Goal: Task Accomplishment & Management: Use online tool/utility

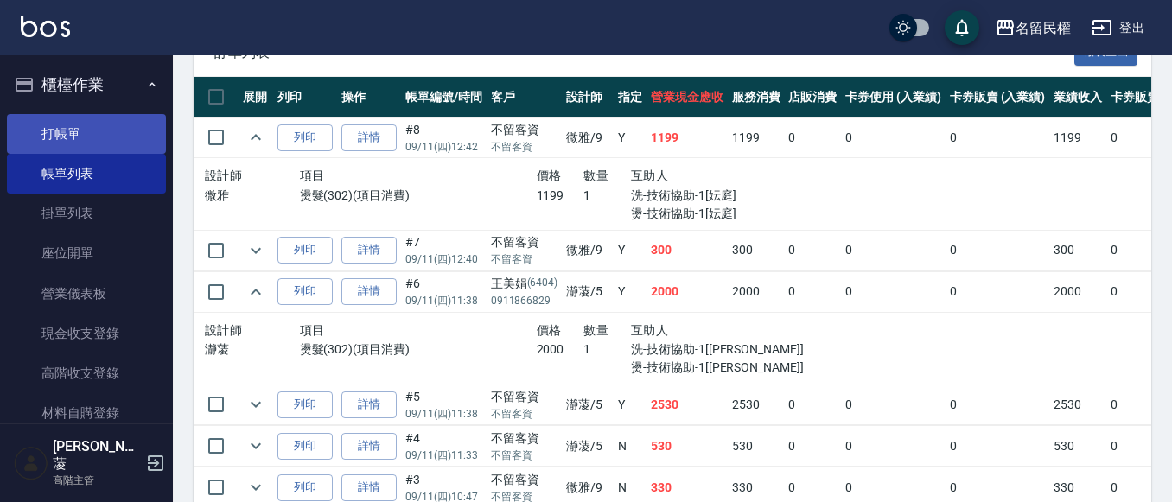
scroll to position [173, 0]
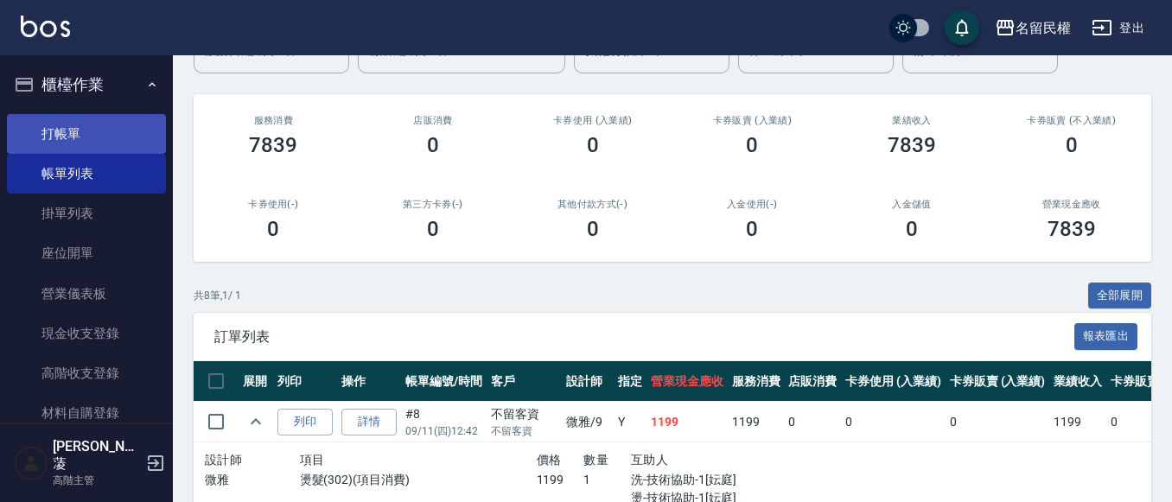
click at [61, 125] on link "打帳單" at bounding box center [86, 134] width 159 height 40
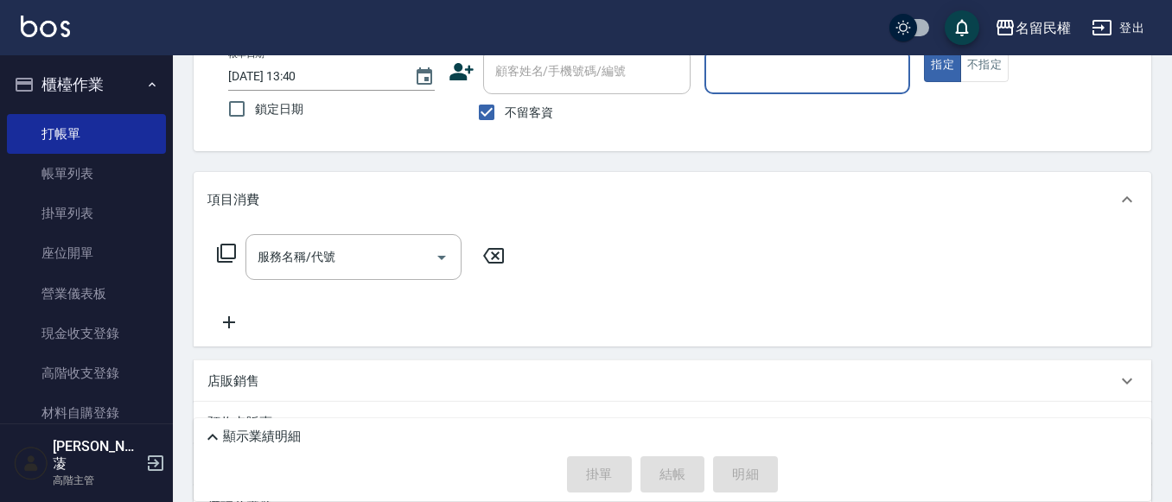
scroll to position [231, 0]
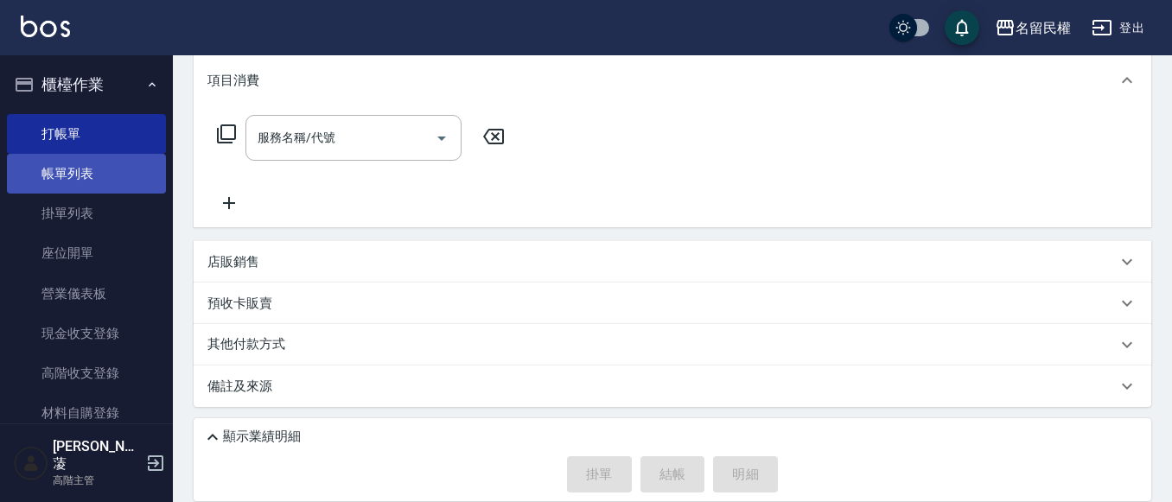
click at [70, 173] on link "帳單列表" at bounding box center [86, 174] width 159 height 40
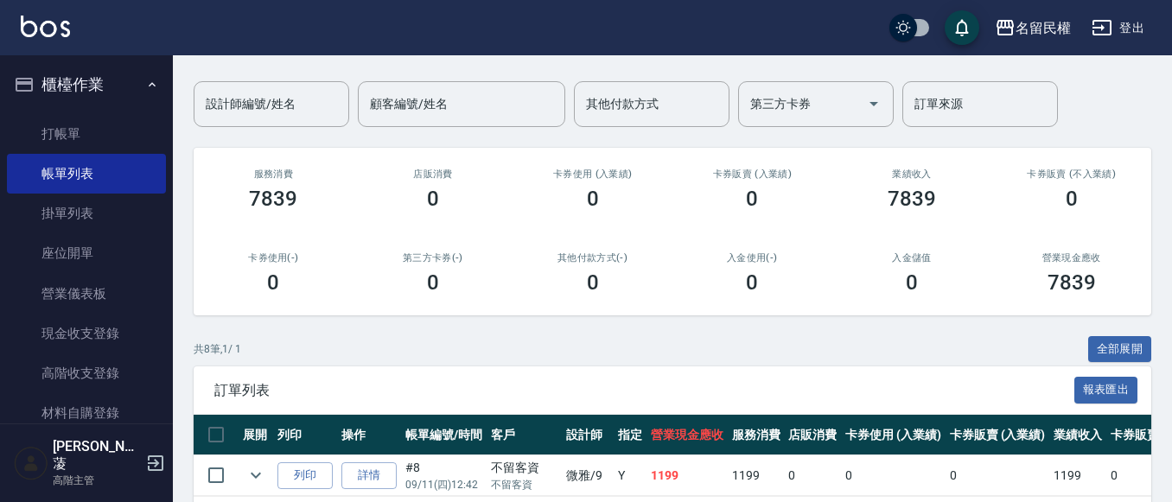
scroll to position [346, 0]
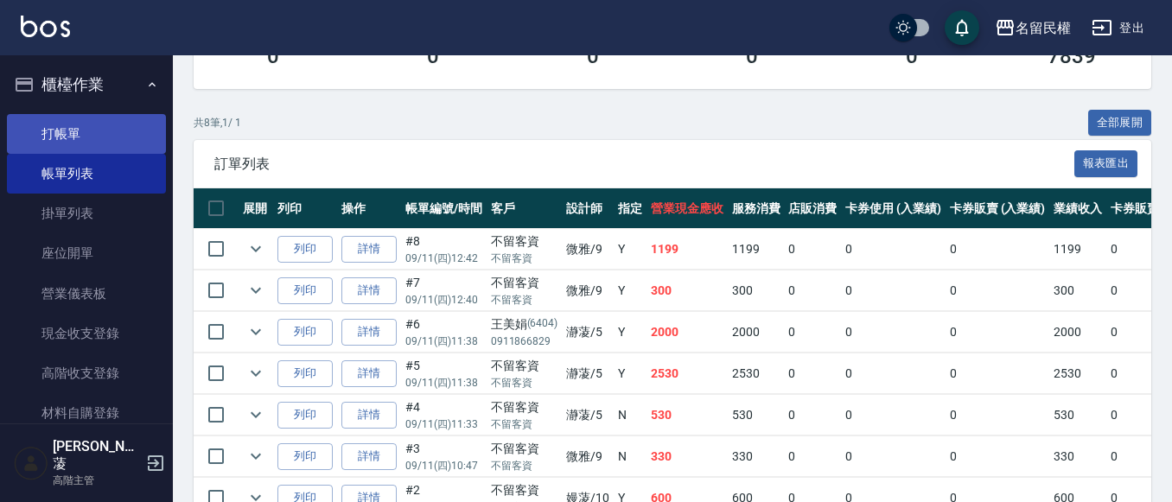
click at [87, 126] on link "打帳單" at bounding box center [86, 134] width 159 height 40
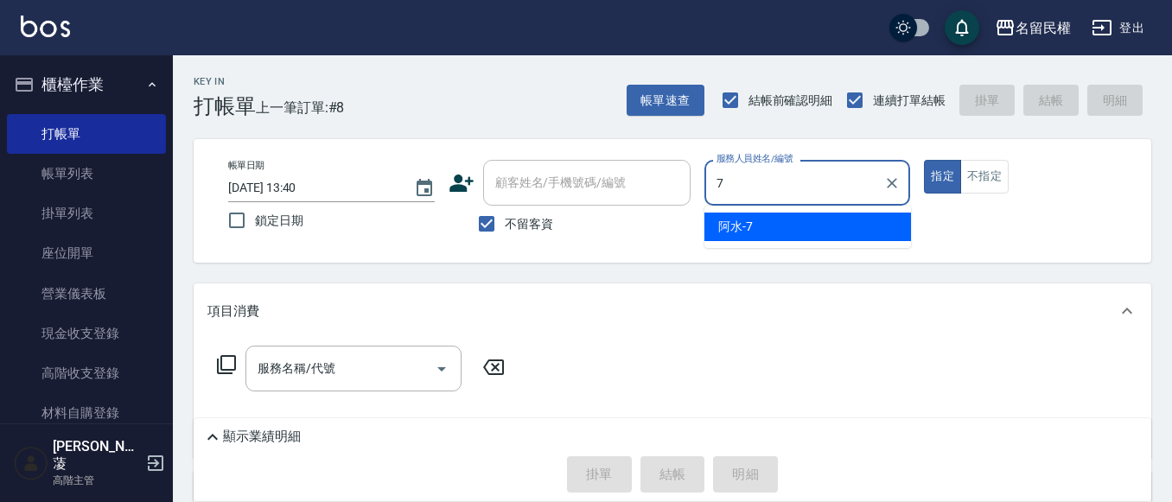
type input "阿水-7"
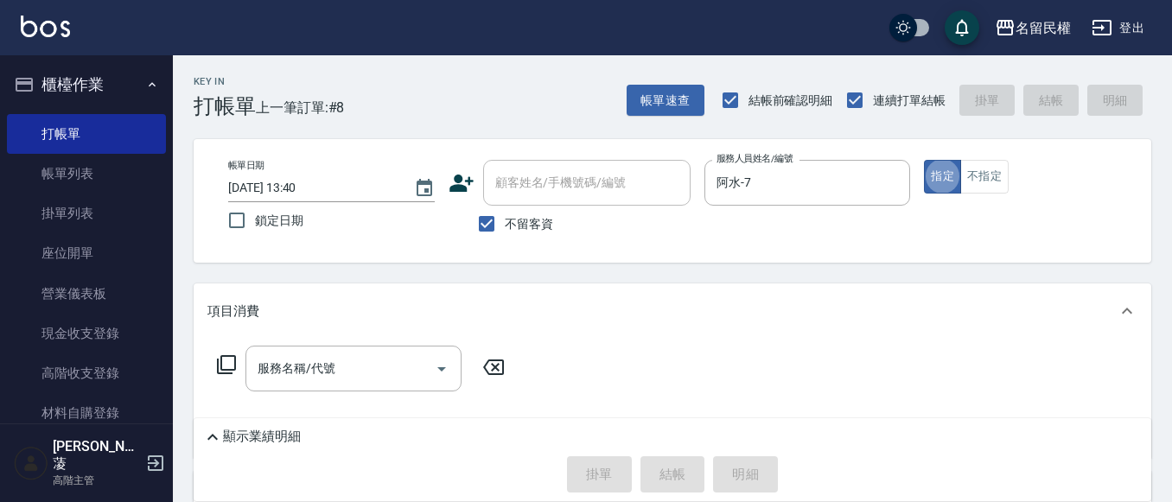
type button "true"
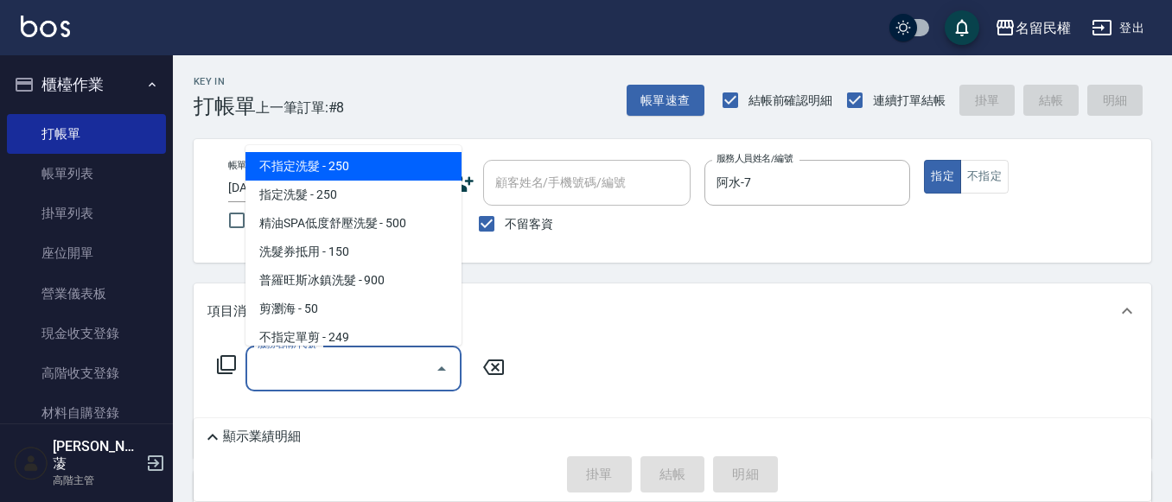
click at [387, 354] on input "服務名稱/代號" at bounding box center [340, 369] width 175 height 30
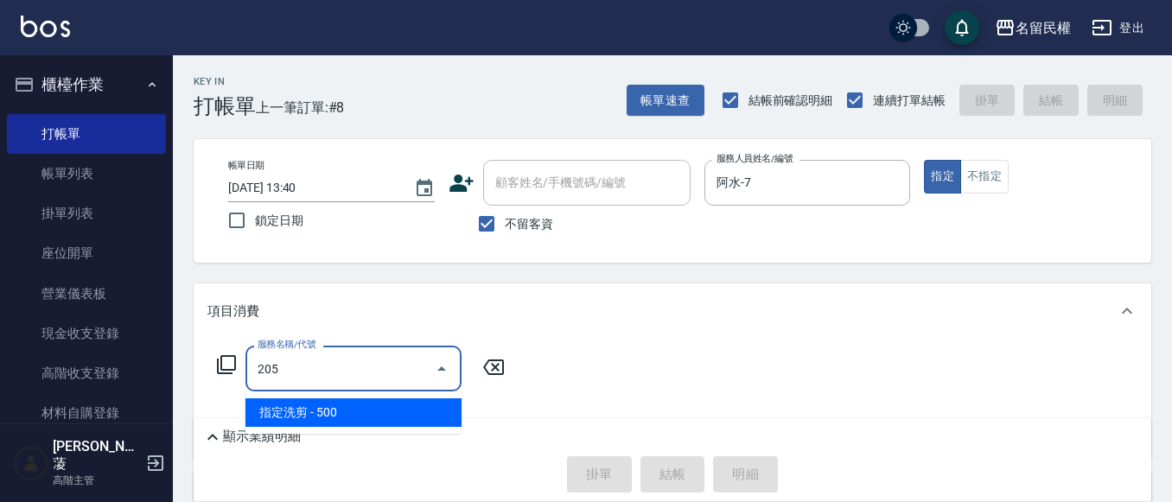
type input "指定洗剪(205)"
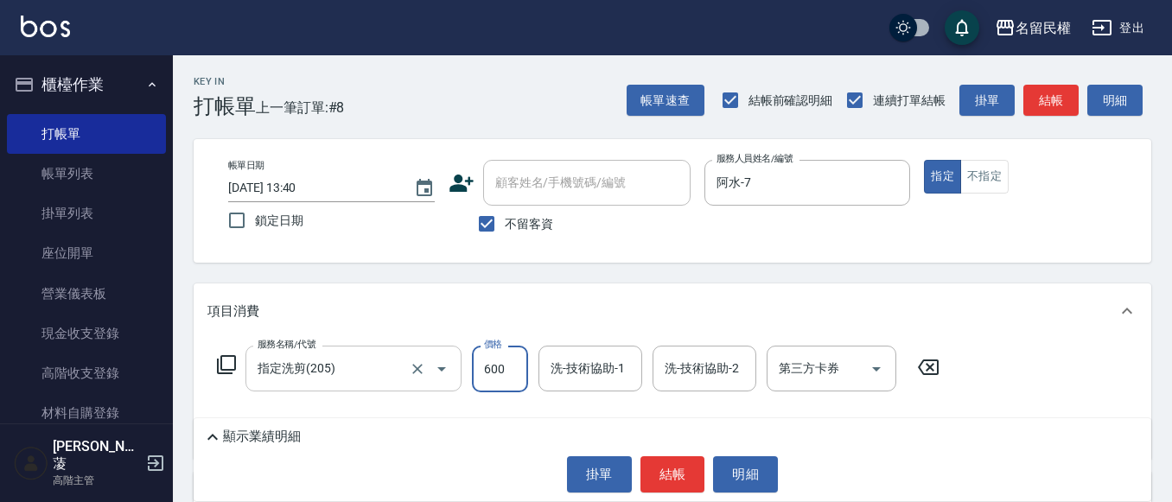
type input "600"
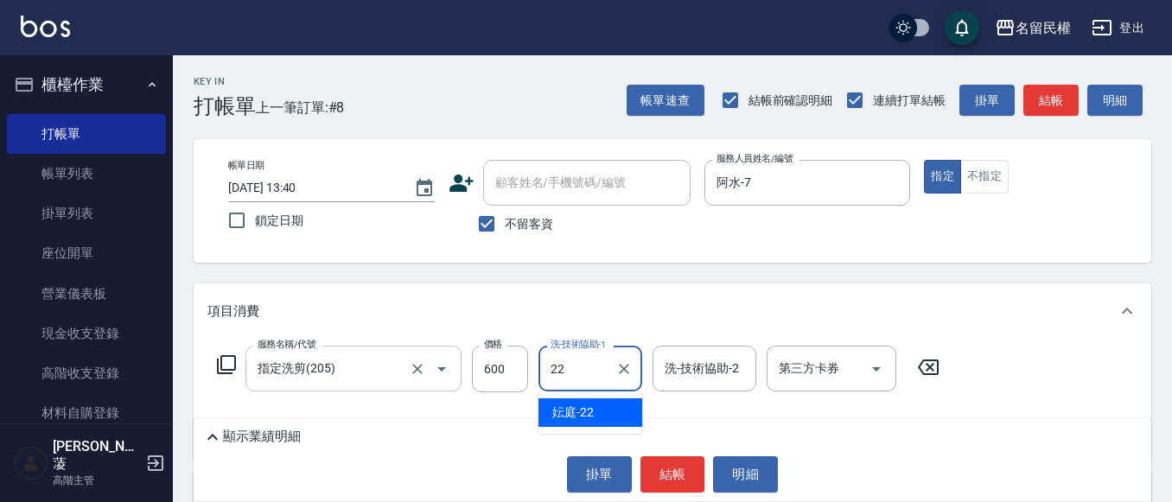
type input "妘庭-22"
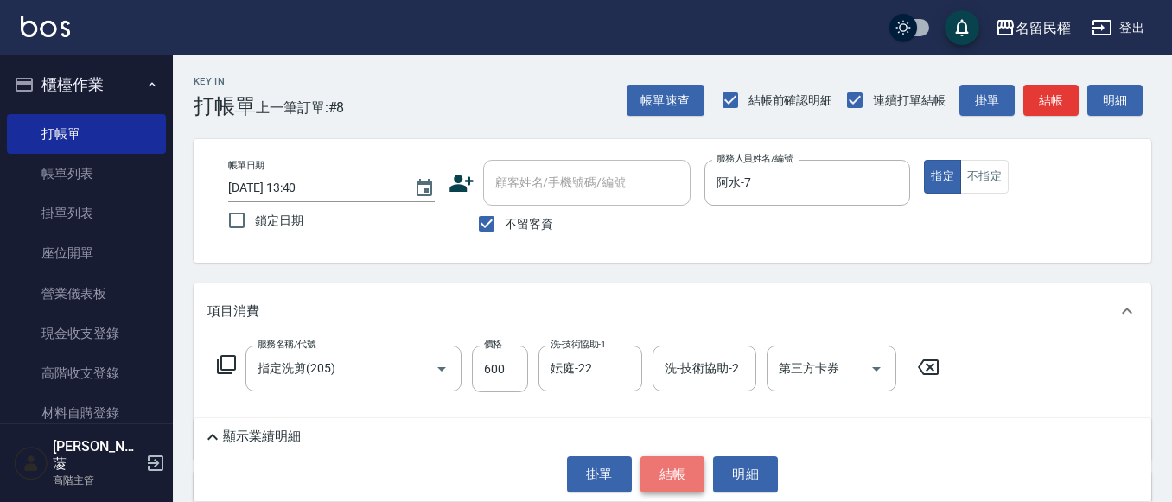
click at [682, 479] on button "結帳" at bounding box center [673, 474] width 65 height 36
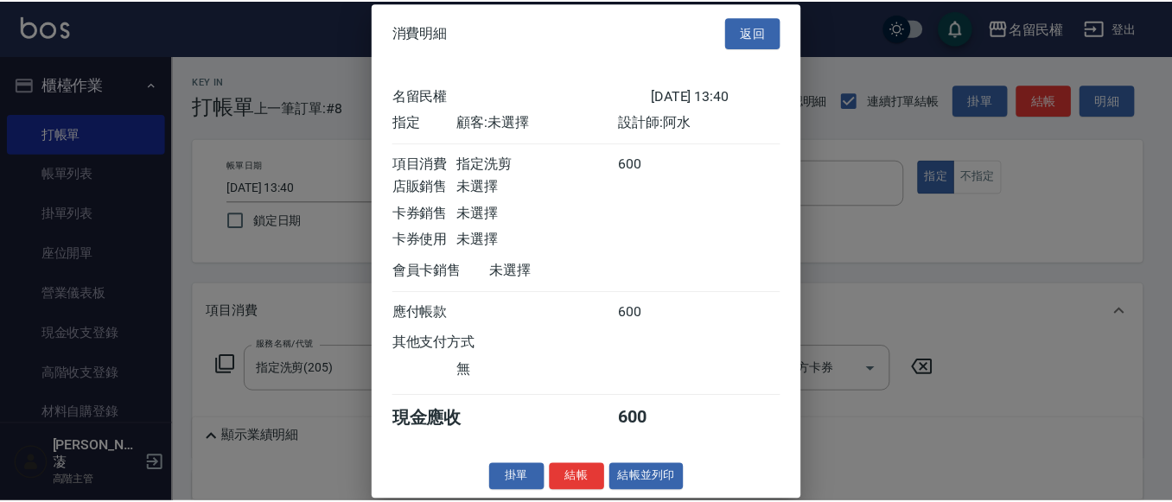
scroll to position [22, 0]
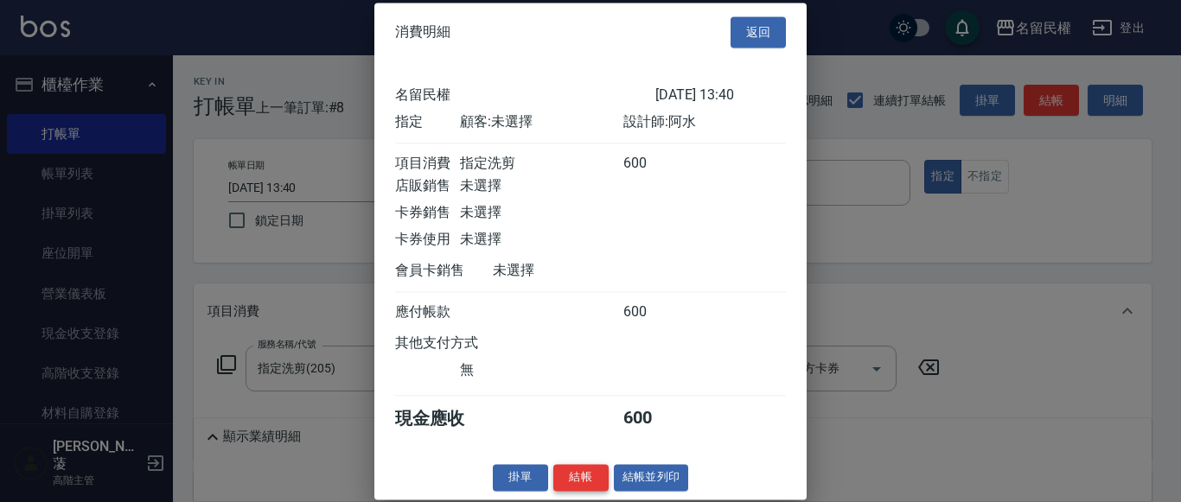
drag, startPoint x: 586, startPoint y: 465, endPoint x: 594, endPoint y: 473, distance: 11.0
click at [590, 468] on div "消費明細 返回 名留民權 [DATE] 13:40 指定 顧客: 未選擇 設計師: 阿水 項目消費 指定洗剪 600 店販銷售 未選擇 卡券銷售 未選擇 卡券…" at bounding box center [590, 251] width 432 height 497
click at [594, 473] on button "結帳" at bounding box center [580, 477] width 55 height 27
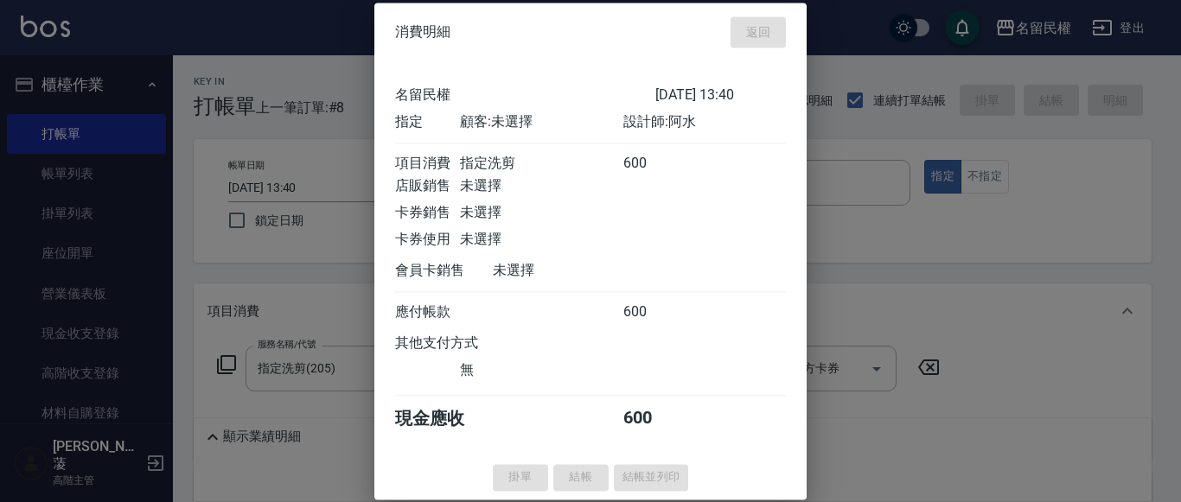
type input "[DATE] 13:41"
